Goal: Task Accomplishment & Management: Manage account settings

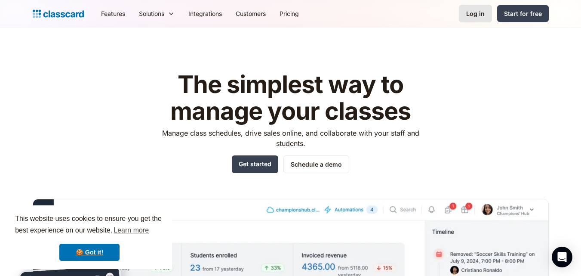
click at [475, 13] on div "Log in" at bounding box center [476, 13] width 19 height 9
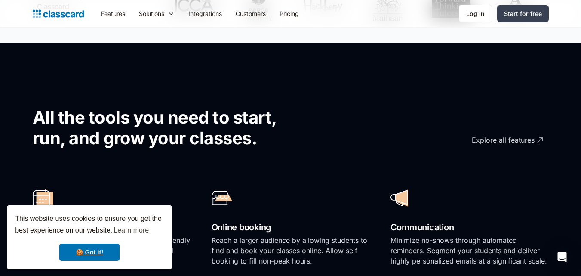
scroll to position [484, 0]
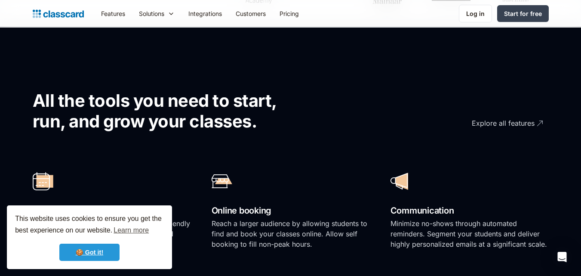
click at [97, 247] on link "🍪 Got it!" at bounding box center [89, 252] width 60 height 17
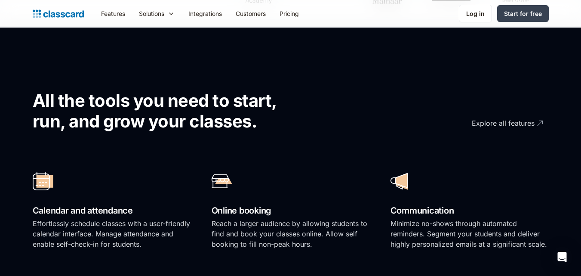
scroll to position [0, 0]
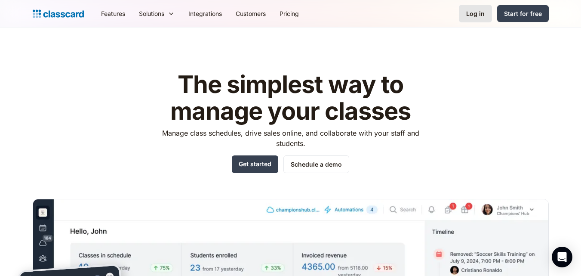
click at [483, 16] on div "Log in" at bounding box center [476, 13] width 19 height 9
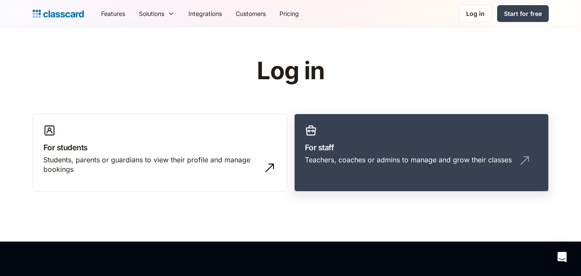
click at [322, 148] on h3 "For staff" at bounding box center [421, 148] width 233 height 12
